Goal: Use online tool/utility: Use online tool/utility

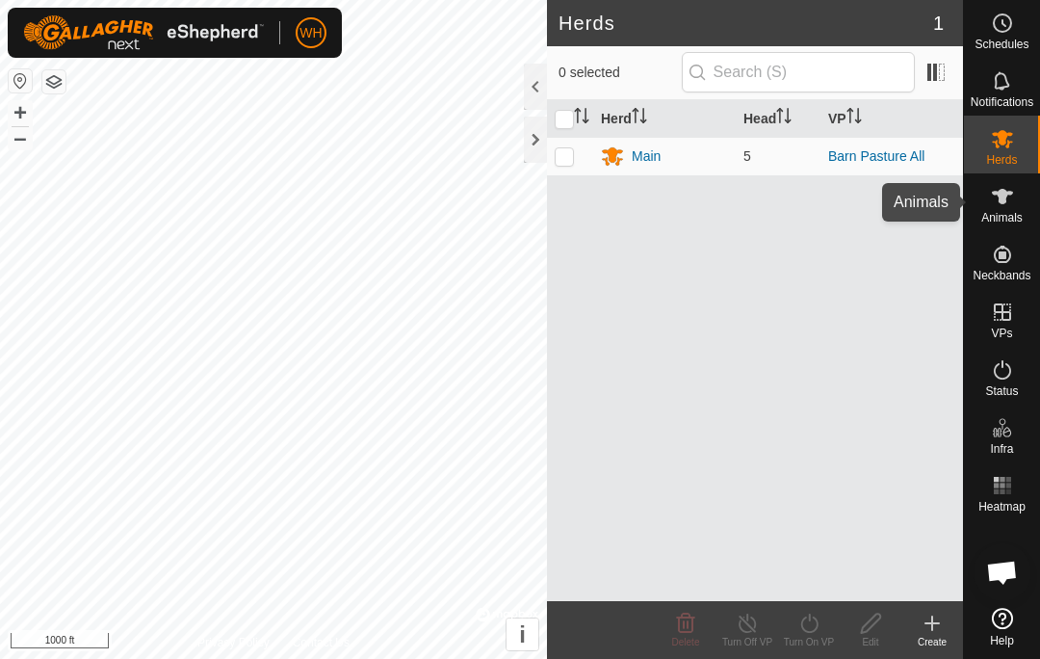
click at [1023, 204] on div "Animals" at bounding box center [1002, 202] width 76 height 58
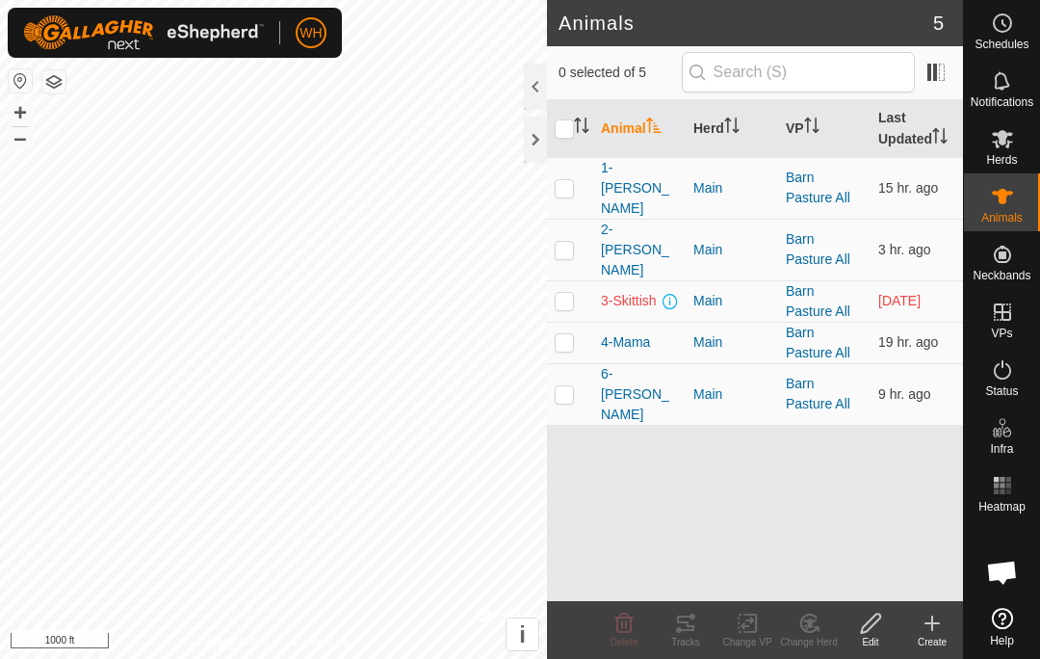
click at [956, 158] on span at bounding box center [960, 129] width 8 height 58
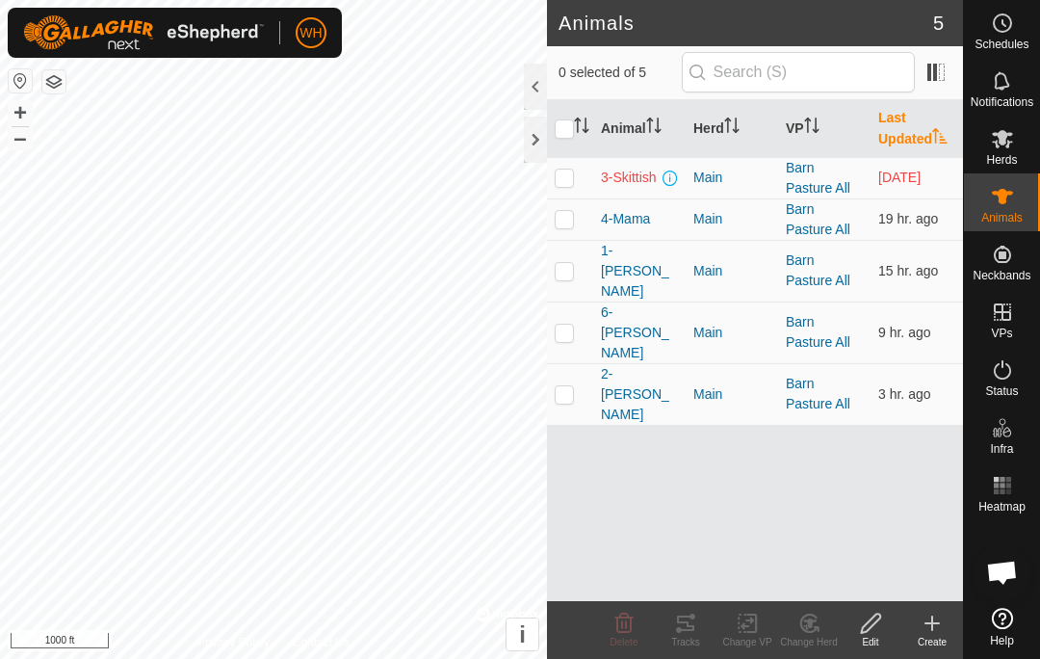
click at [946, 144] on p-sorticon "Activate to sort" at bounding box center [940, 138] width 15 height 15
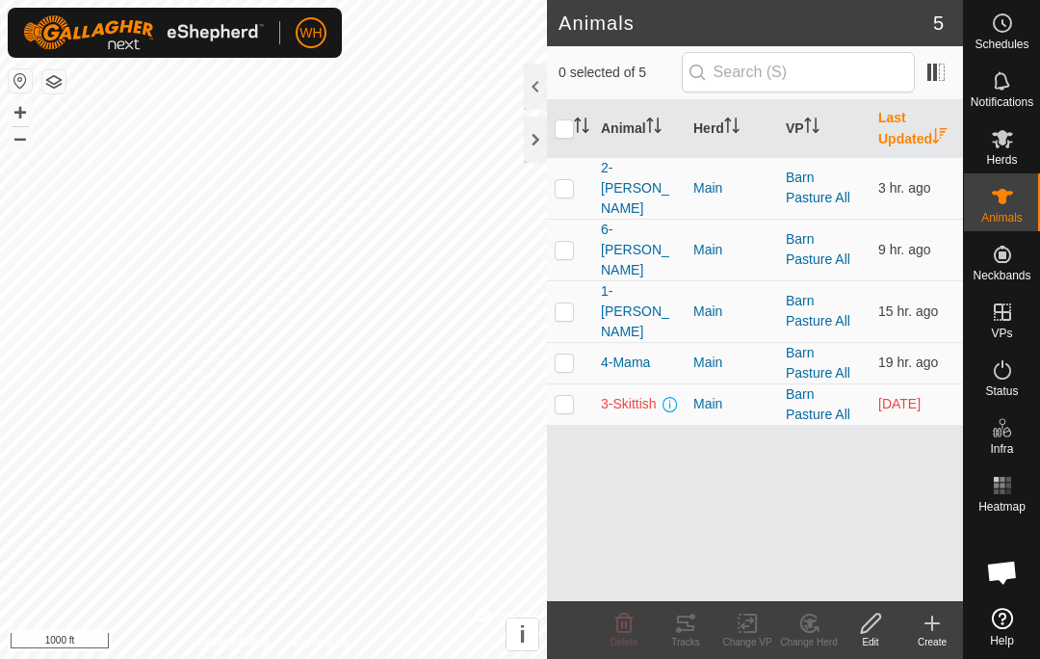
click at [575, 176] on td at bounding box center [570, 188] width 46 height 62
click at [695, 624] on icon at bounding box center [685, 623] width 23 height 23
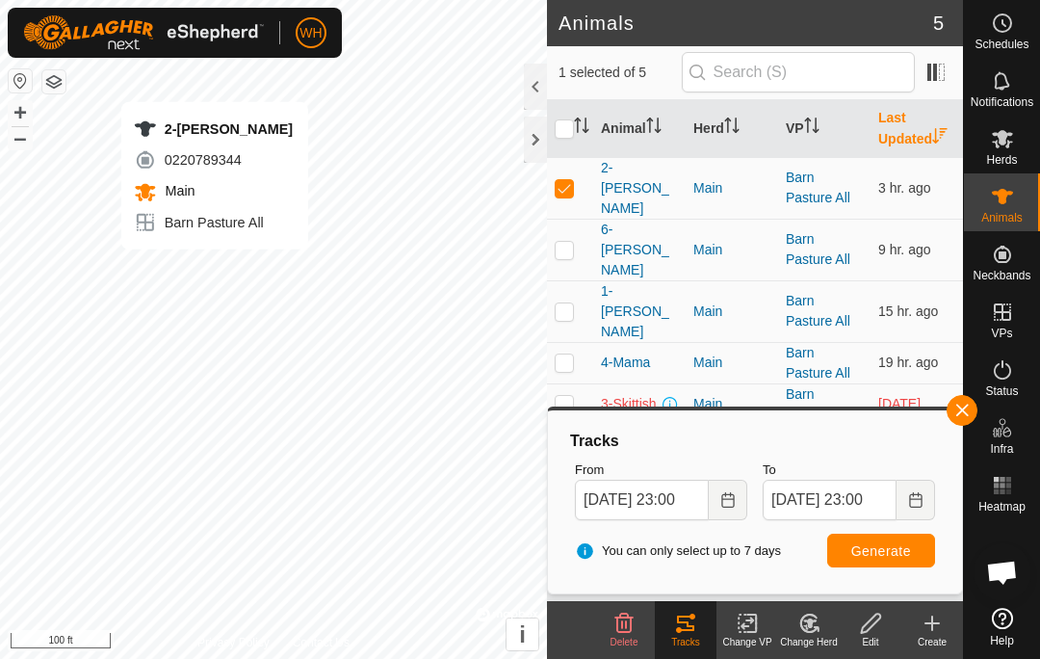
click at [655, 132] on icon "Activate to sort" at bounding box center [653, 125] width 15 height 15
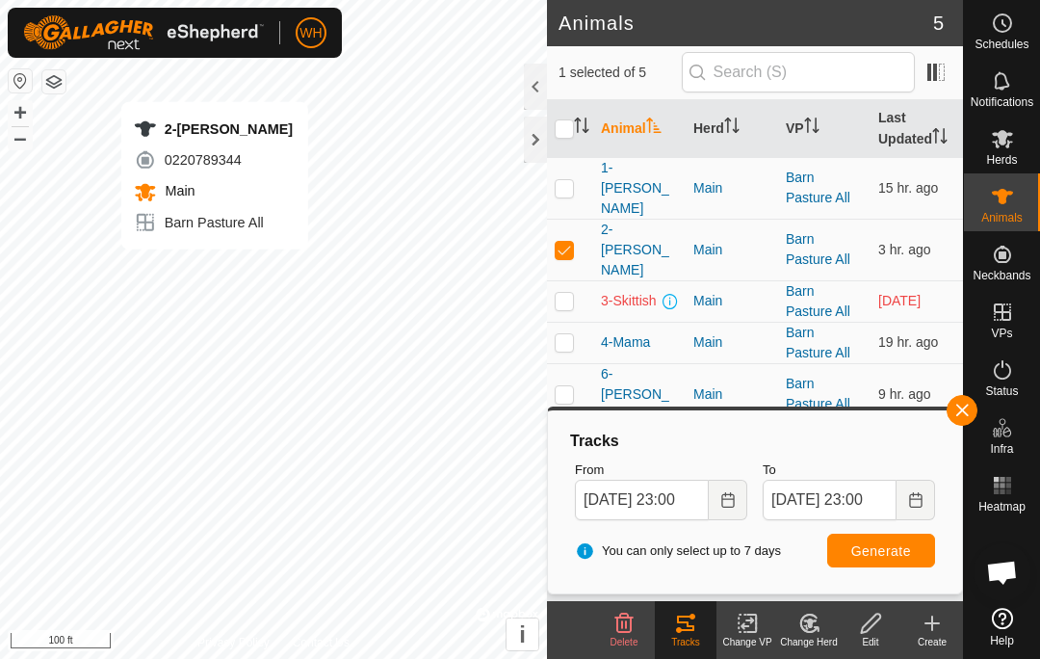
click at [570, 242] on p-checkbox at bounding box center [564, 249] width 19 height 15
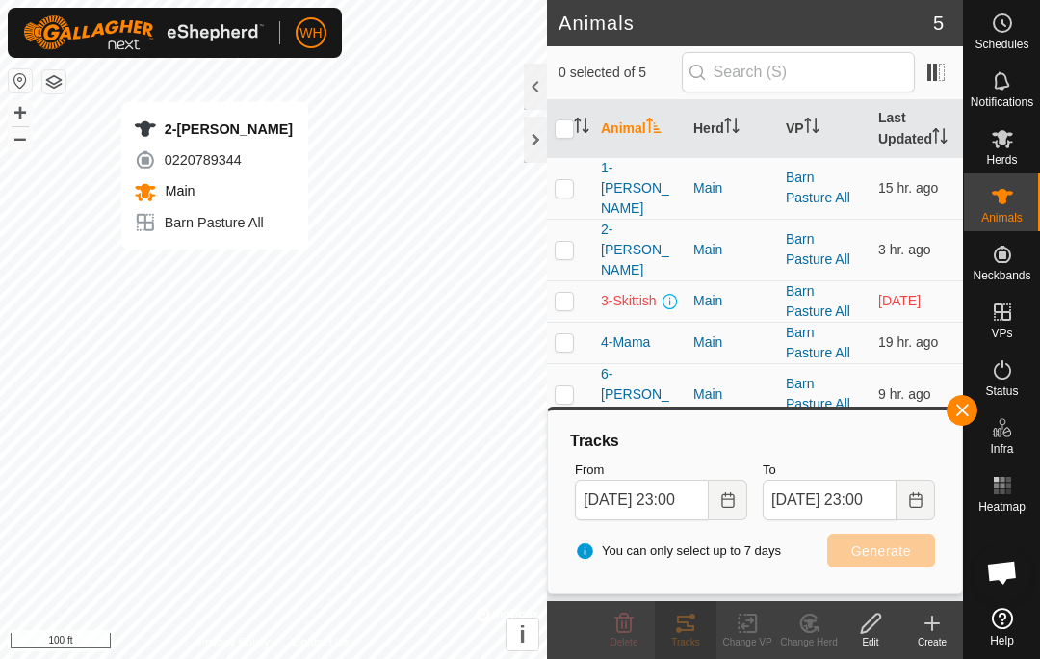
checkbox input "false"
click at [562, 386] on p-checkbox at bounding box center [564, 393] width 19 height 15
checkbox input "true"
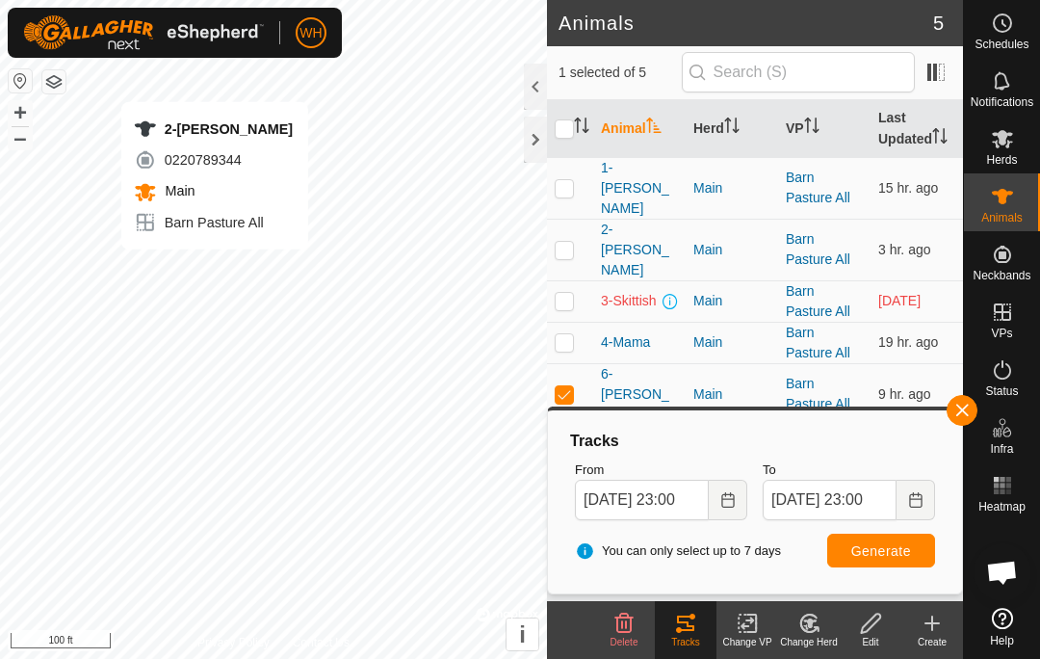
click at [893, 556] on span "Generate" at bounding box center [882, 550] width 60 height 15
